Goal: Transaction & Acquisition: Purchase product/service

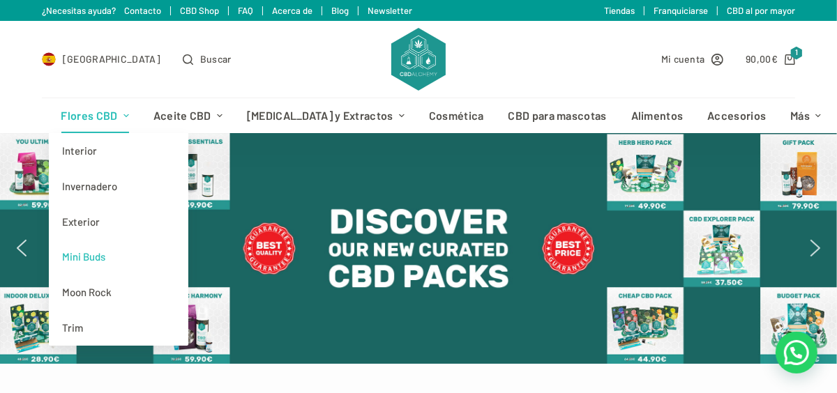
click at [92, 262] on link "Mini Buds" at bounding box center [119, 257] width 140 height 36
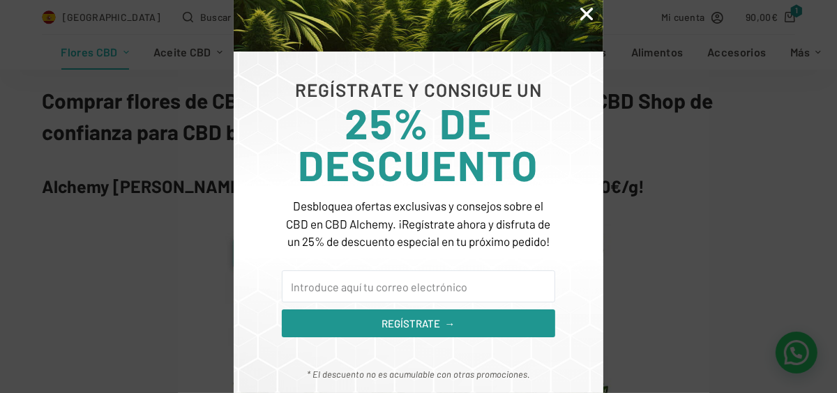
scroll to position [213, 0]
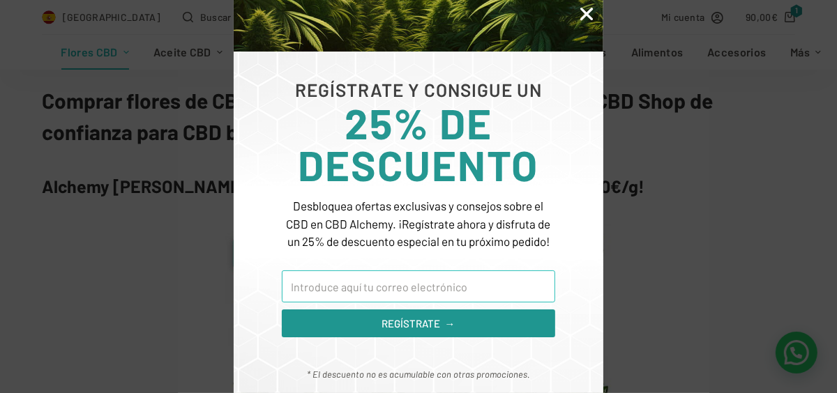
click at [364, 287] on input "Email" at bounding box center [418, 287] width 273 height 32
type input "a"
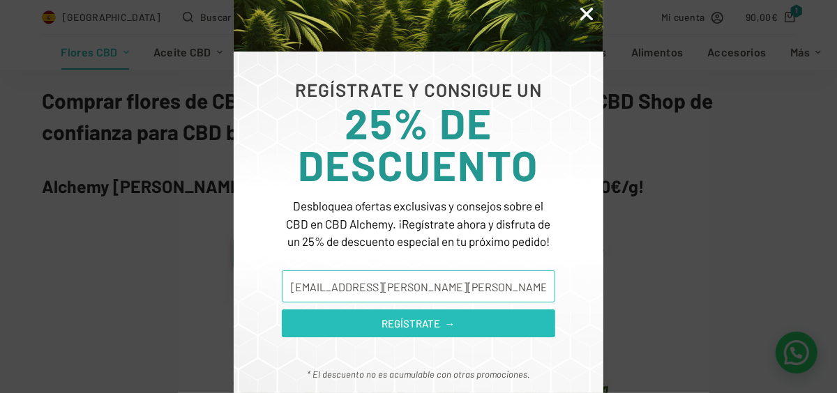
type input "rico.dieguez.alberto@gmail.com"
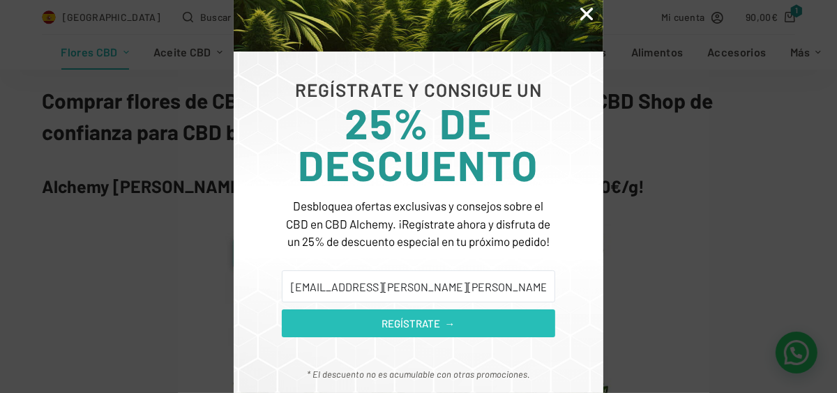
click at [374, 332] on button "REGÍSTRATE →" at bounding box center [418, 324] width 273 height 28
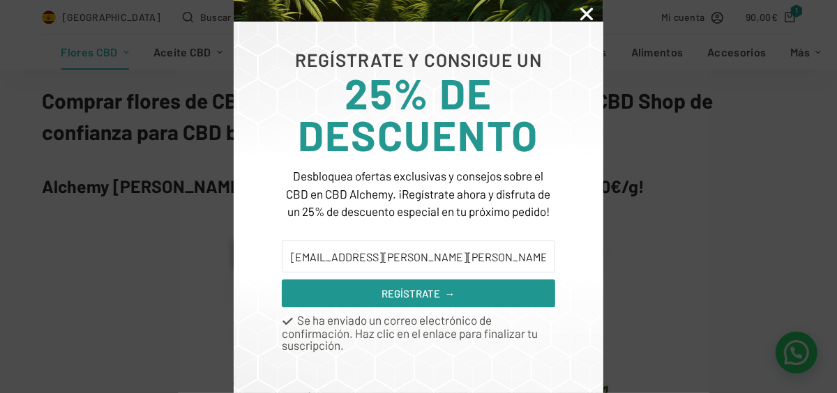
scroll to position [265, 0]
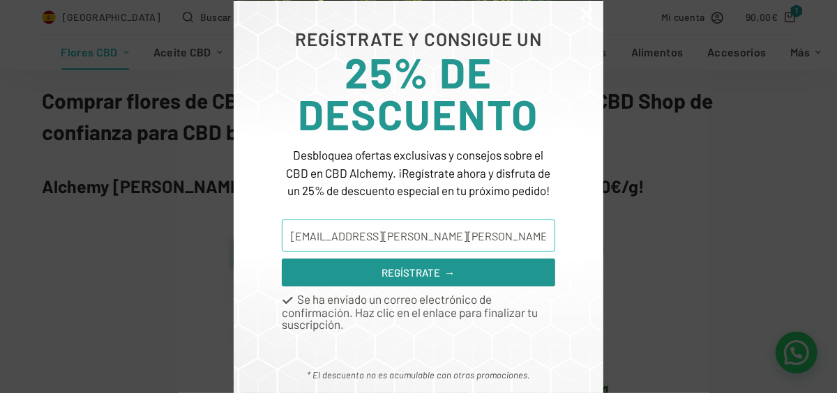
click at [346, 238] on input "rico.dieguez.alberto@gmail.com" at bounding box center [418, 236] width 273 height 32
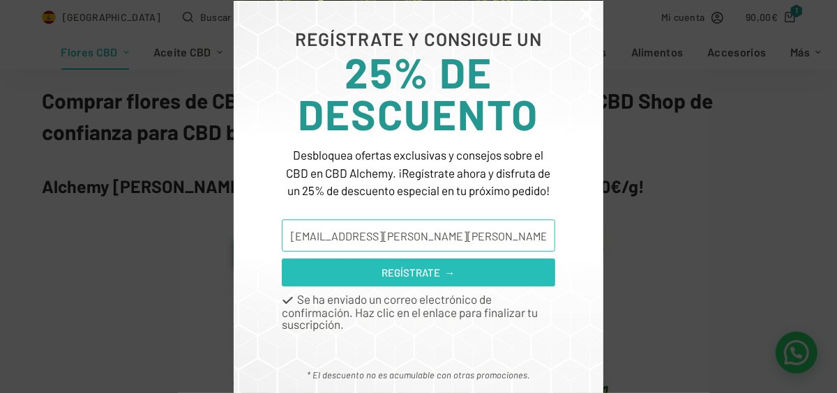
type input "rico.dieguez.alberto@gmail.com"
click at [409, 280] on span "REGÍSTRATE →" at bounding box center [418, 273] width 73 height 16
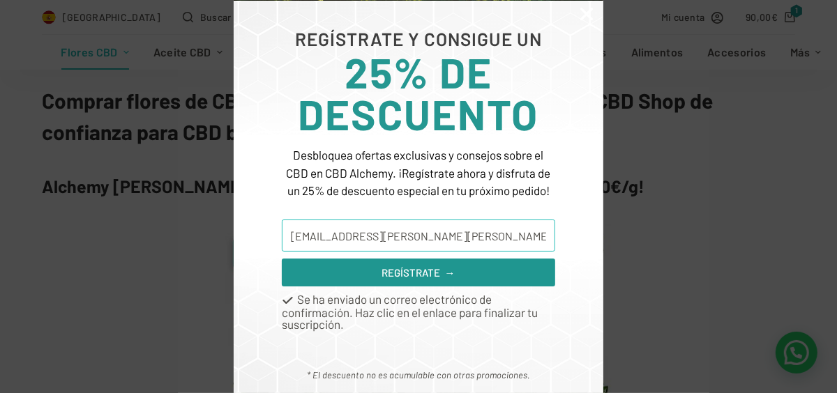
click at [396, 246] on input "rico.dieguez.alberto@gmail.com" at bounding box center [418, 236] width 273 height 32
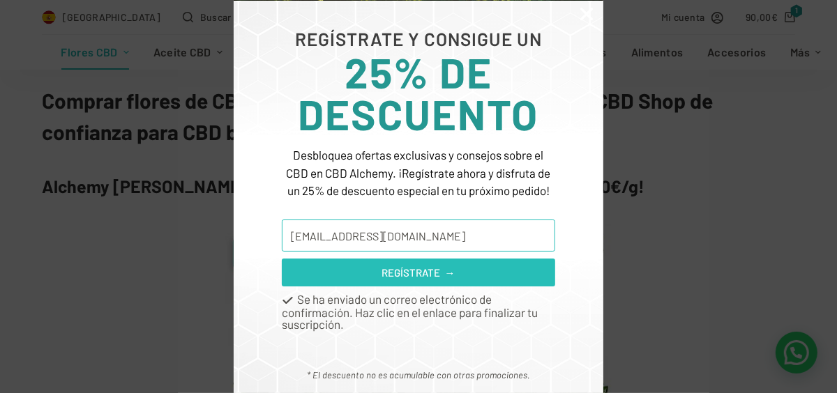
type input "alber@disroot.org"
click at [390, 278] on span "REGÍSTRATE →" at bounding box center [418, 273] width 73 height 16
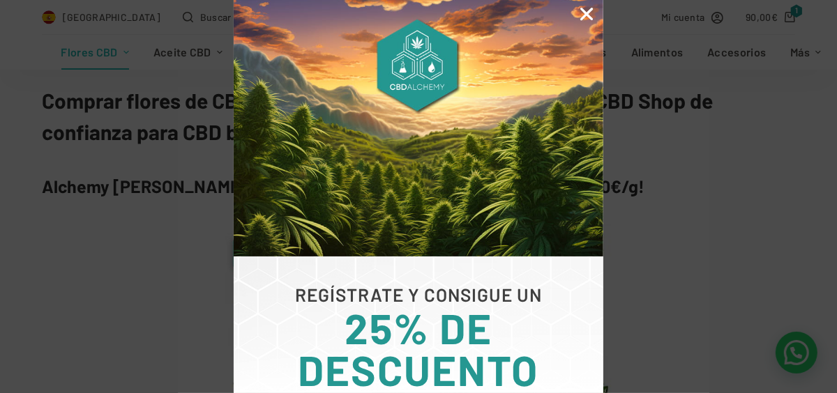
scroll to position [0, 0]
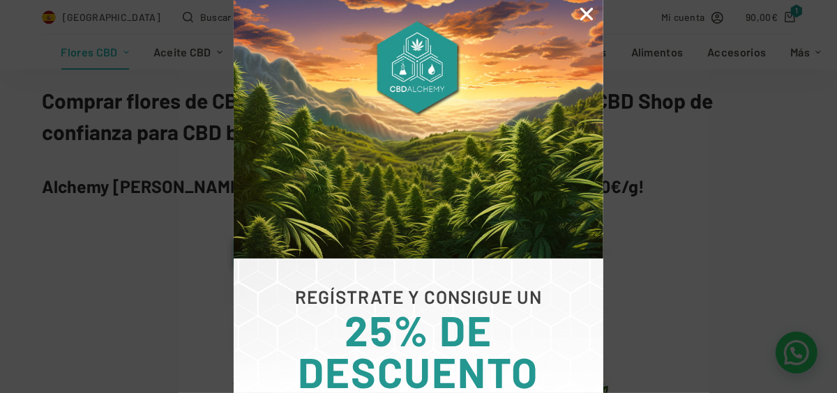
click at [582, 15] on icon "Close" at bounding box center [587, 14] width 18 height 18
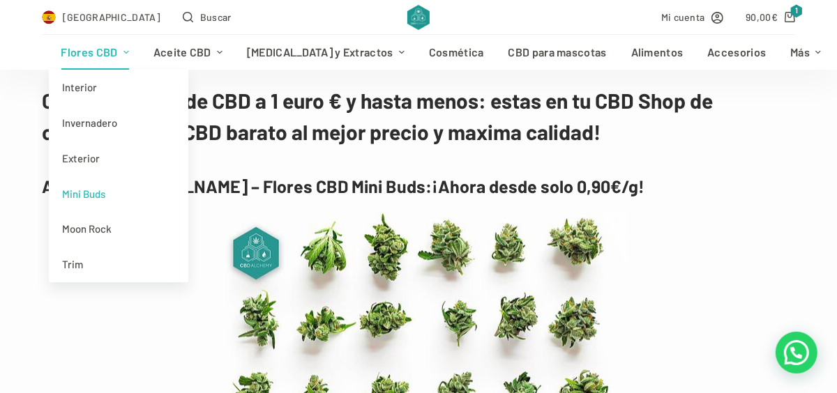
click at [97, 190] on link "Mini Buds" at bounding box center [119, 194] width 140 height 36
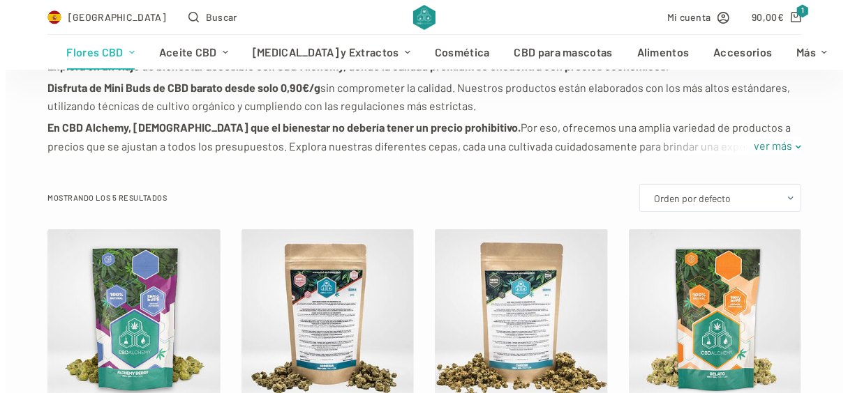
scroll to position [279, 0]
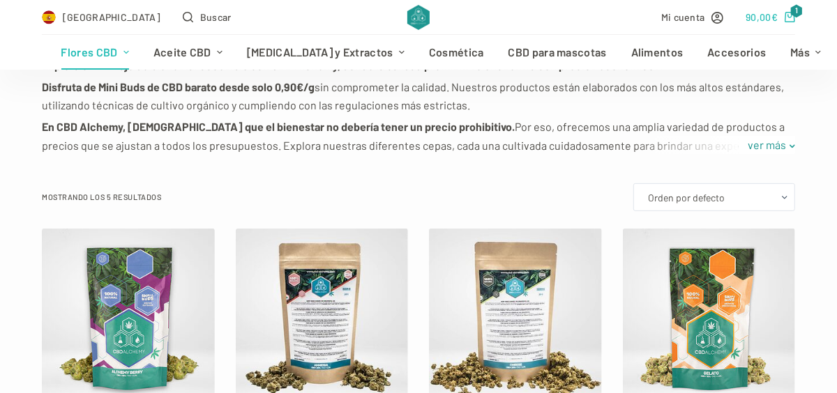
click at [759, 17] on bdi "90,00 €" at bounding box center [762, 17] width 32 height 12
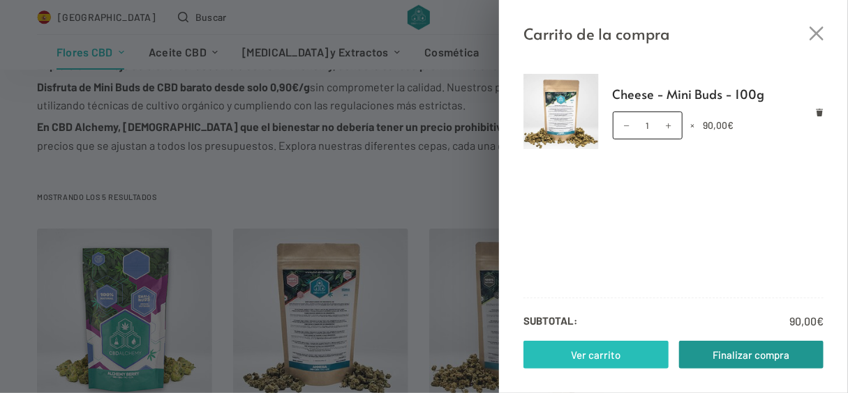
click at [619, 359] on link "Ver carrito" at bounding box center [595, 355] width 145 height 28
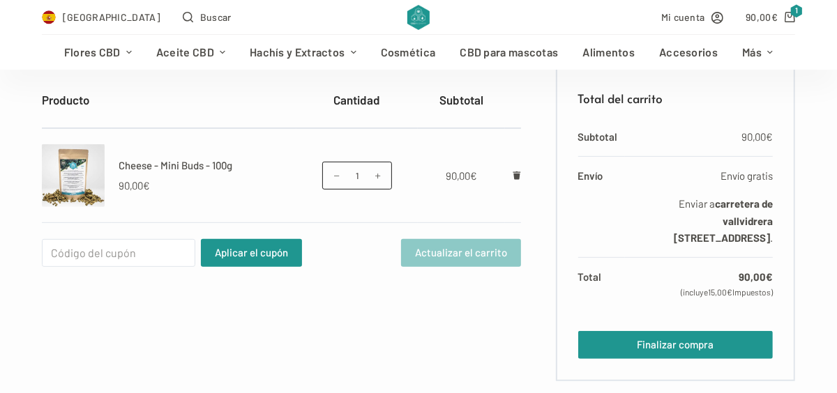
scroll to position [302, 0]
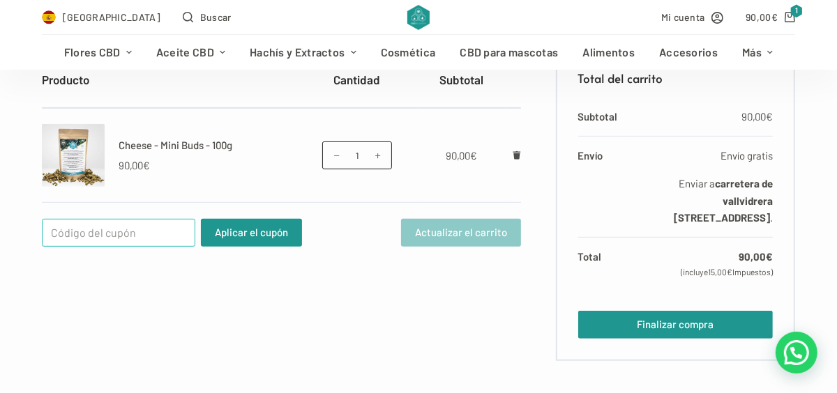
click at [116, 229] on input "Cupón:" at bounding box center [118, 233] width 153 height 28
drag, startPoint x: 65, startPoint y: 231, endPoint x: 75, endPoint y: 250, distance: 21.2
click at [65, 232] on input "WELLCOME25" at bounding box center [118, 233] width 153 height 28
type input "WELCOME25"
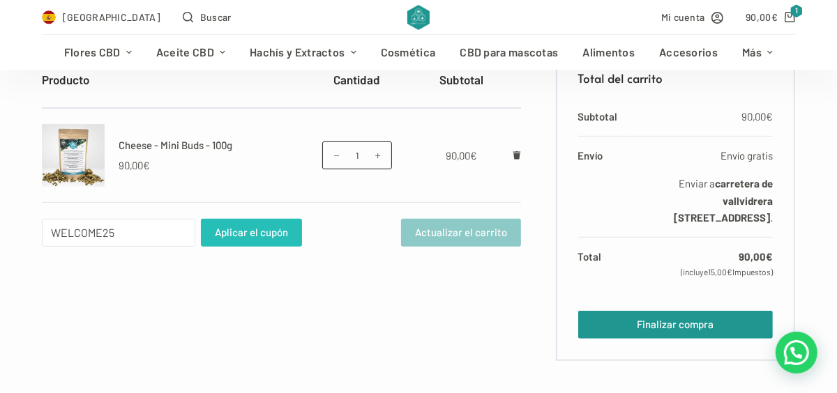
click at [253, 237] on button "Aplicar el cupón" at bounding box center [251, 233] width 101 height 28
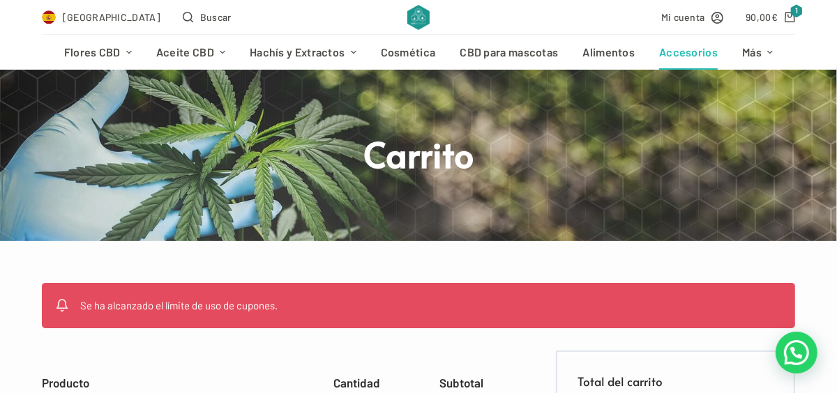
scroll to position [65, 0]
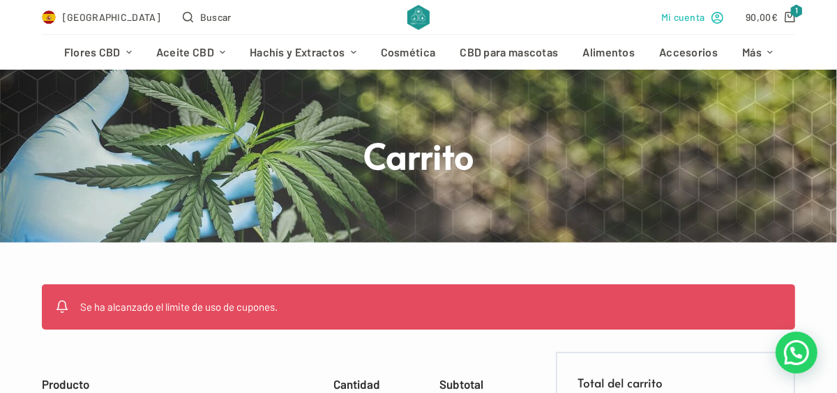
click at [679, 18] on span "Mi cuenta" at bounding box center [683, 17] width 44 height 16
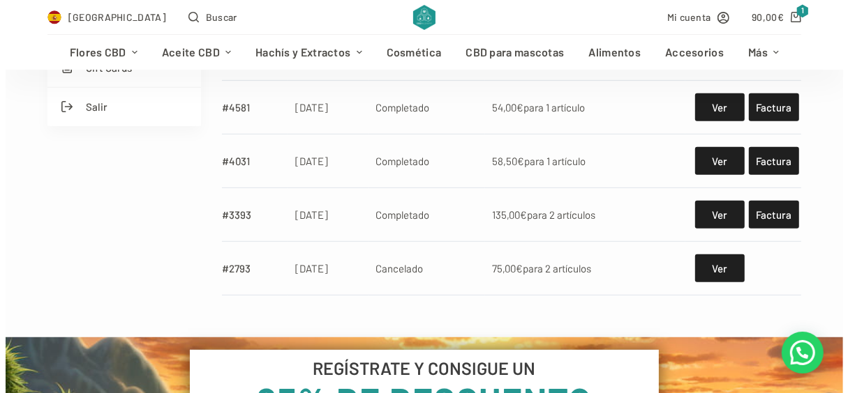
scroll to position [419, 0]
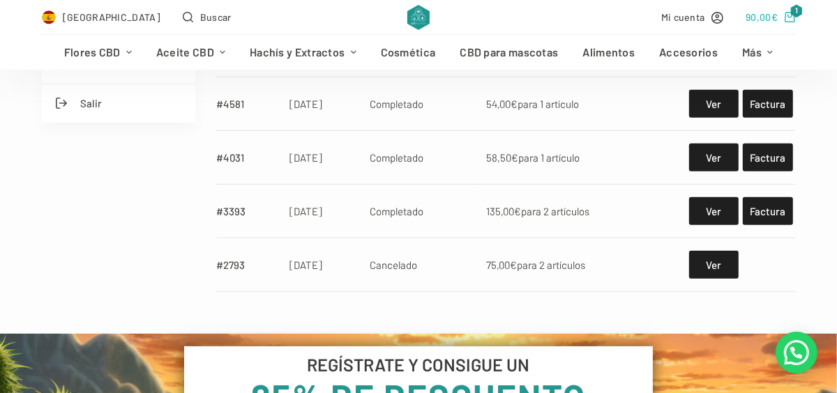
click at [758, 19] on bdi "90,00 €" at bounding box center [762, 17] width 32 height 12
